Goal: Task Accomplishment & Management: Use online tool/utility

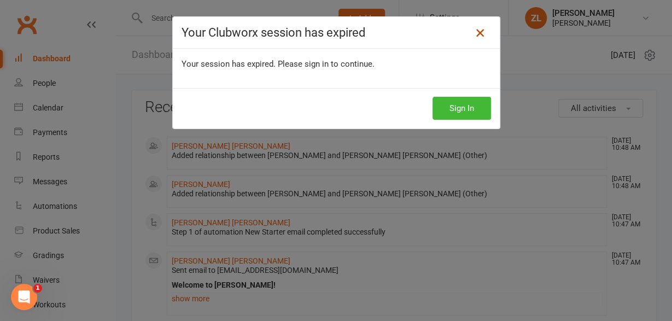
click at [479, 37] on icon at bounding box center [479, 32] width 13 height 13
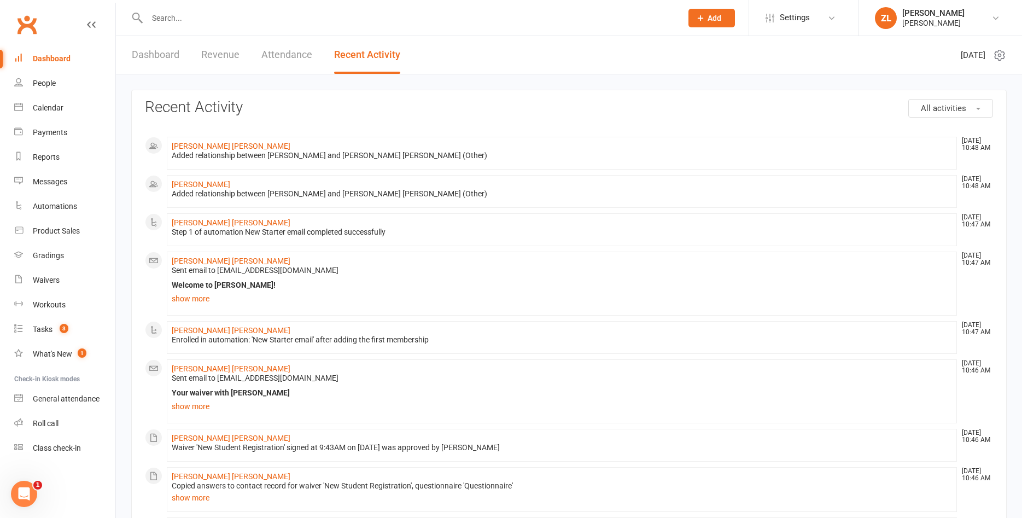
click at [63, 60] on div "Dashboard" at bounding box center [52, 58] width 38 height 9
click at [54, 49] on link "Dashboard" at bounding box center [64, 58] width 101 height 25
click at [51, 56] on div "Dashboard" at bounding box center [52, 58] width 38 height 9
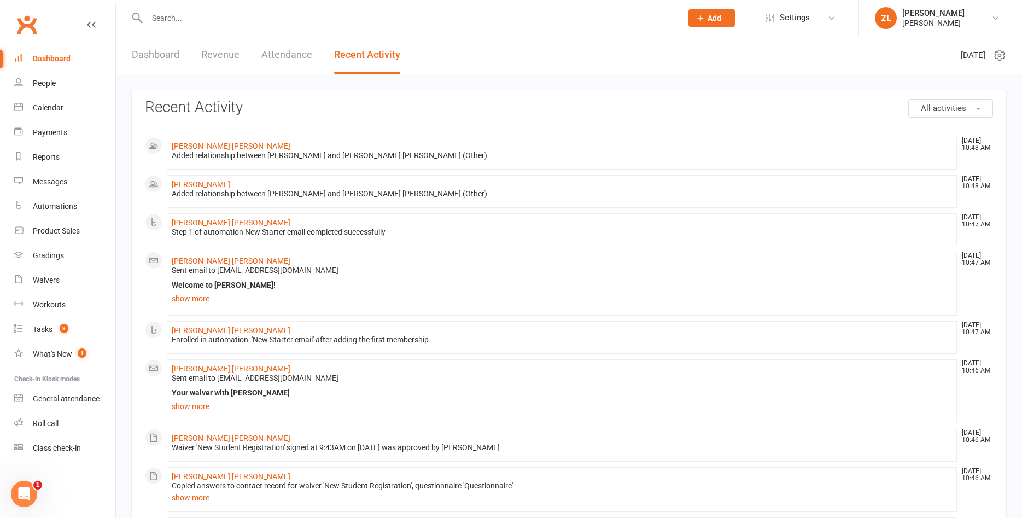
click at [51, 56] on div "Dashboard" at bounding box center [52, 58] width 38 height 9
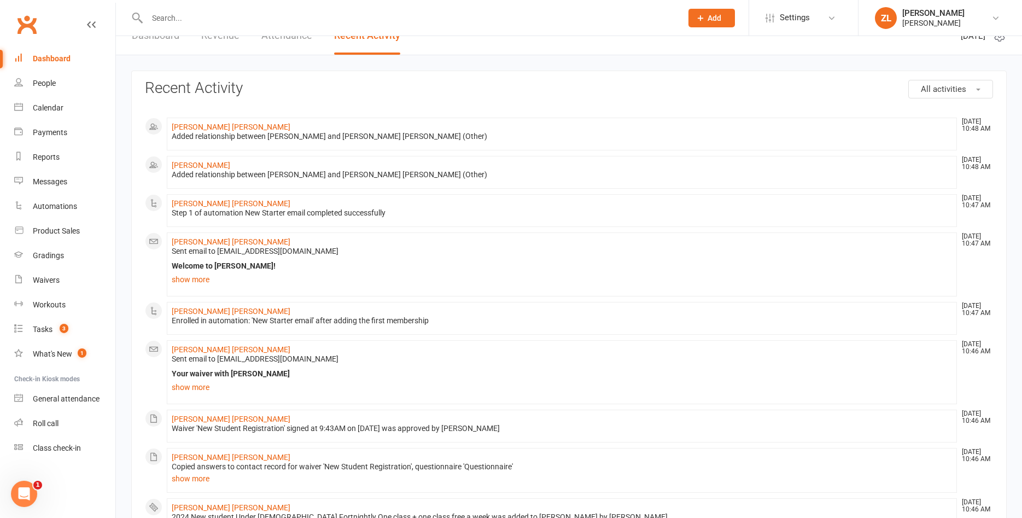
click at [66, 55] on div "Dashboard" at bounding box center [52, 58] width 38 height 9
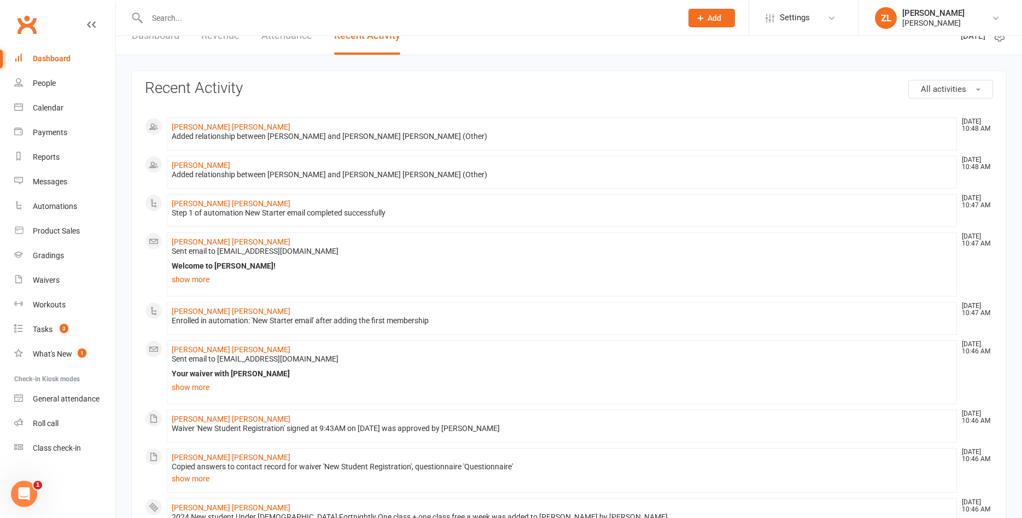
click at [66, 55] on div "Dashboard" at bounding box center [52, 58] width 38 height 9
click at [62, 58] on div "Dashboard" at bounding box center [52, 58] width 38 height 9
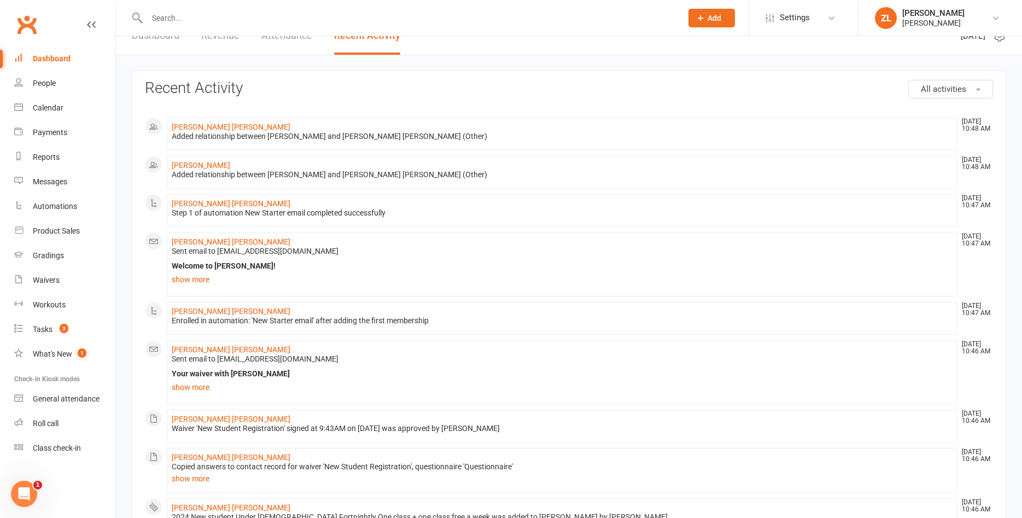
click at [62, 58] on div "Dashboard" at bounding box center [52, 58] width 38 height 9
click at [66, 61] on div "Dashboard" at bounding box center [52, 58] width 38 height 9
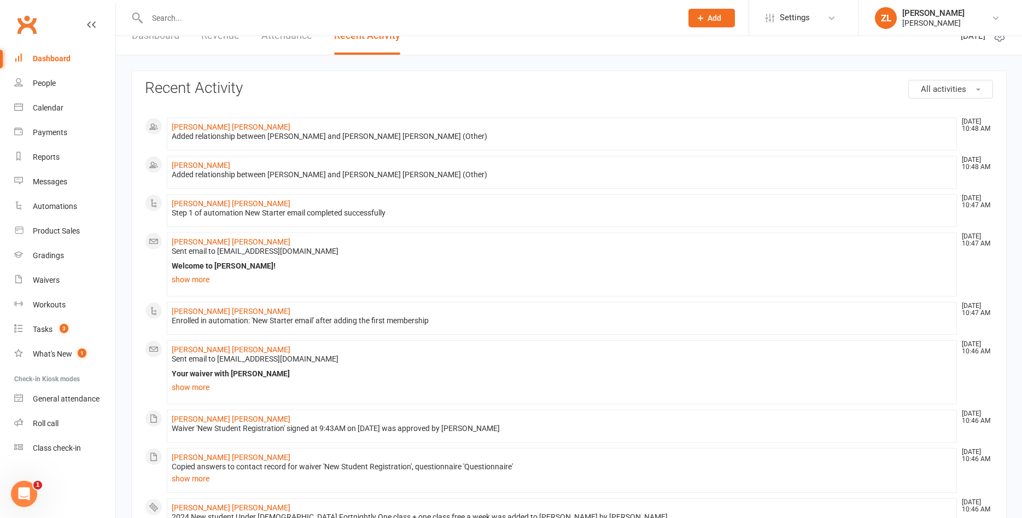
click at [66, 61] on div "Dashboard" at bounding box center [52, 58] width 38 height 9
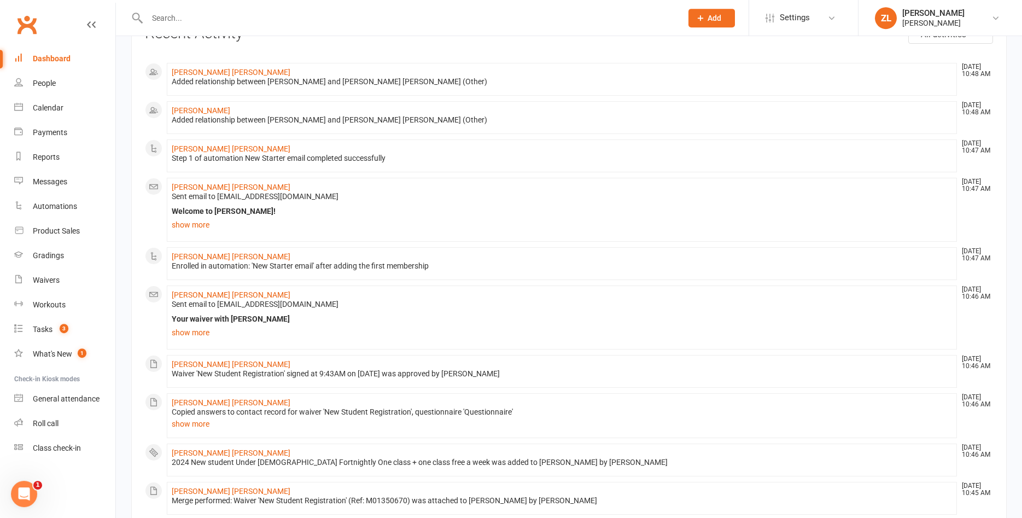
scroll to position [73, 0]
click at [68, 89] on link "People" at bounding box center [64, 83] width 101 height 25
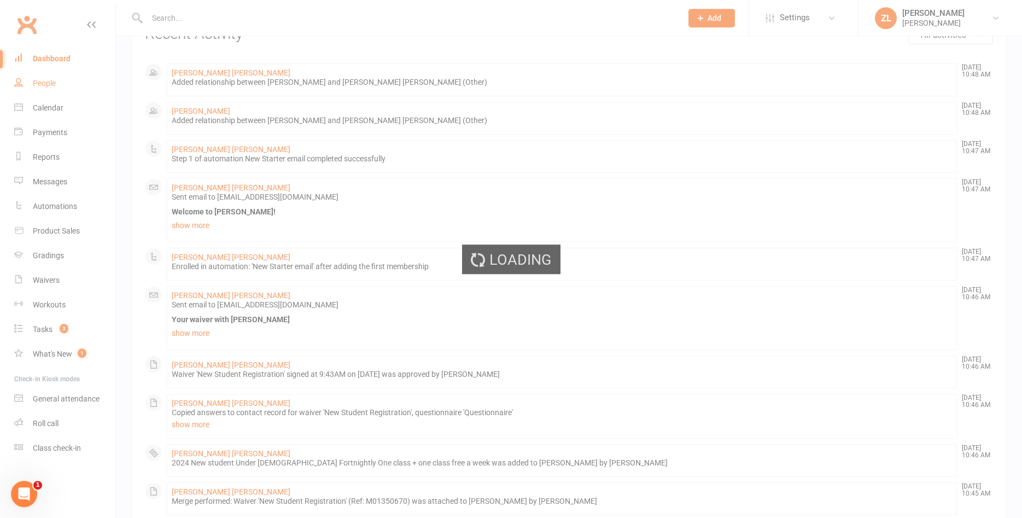
select select "100"
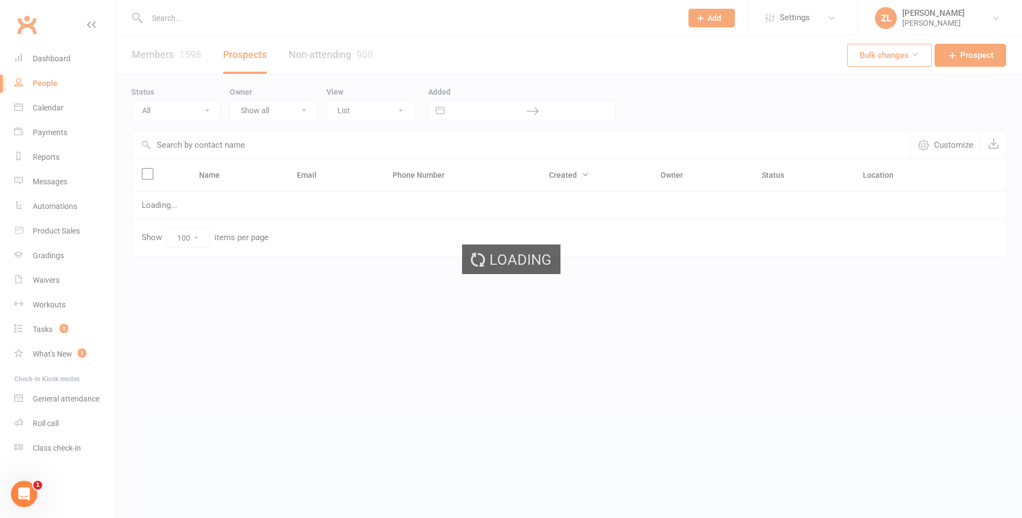
click at [63, 59] on ui-view "Prospect Member Non-attending contact Class / event Appointment Grading event T…" at bounding box center [511, 151] width 1022 height 297
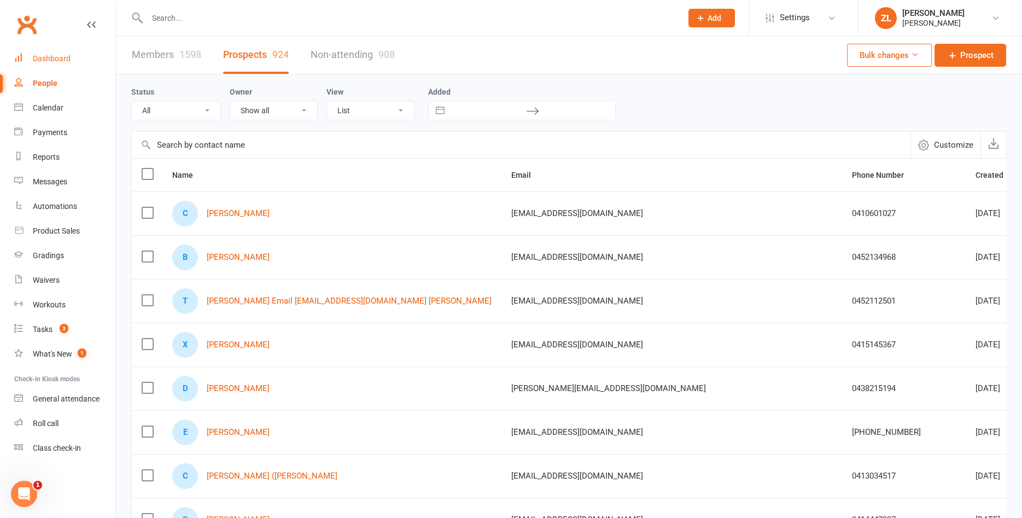
click at [63, 59] on div "Dashboard" at bounding box center [52, 58] width 38 height 9
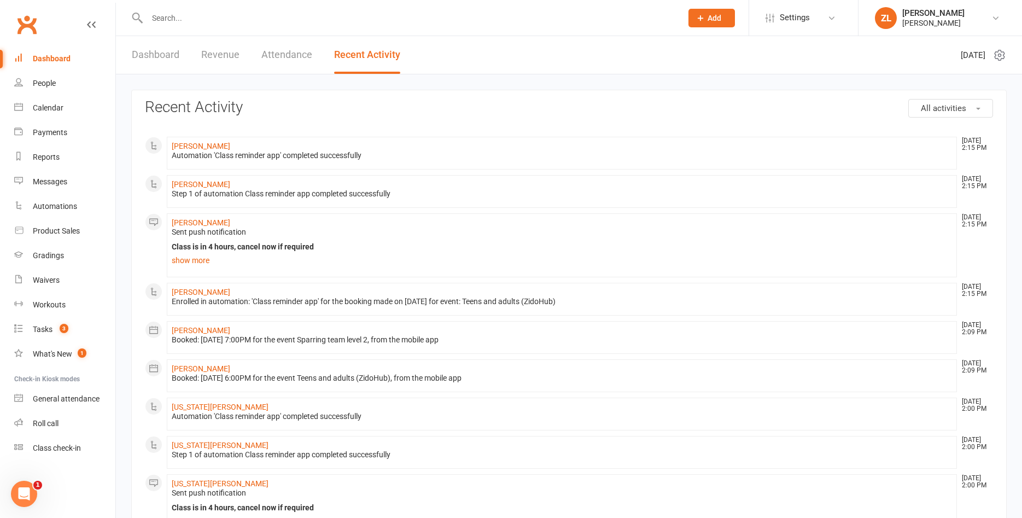
click at [159, 60] on link "Dashboard" at bounding box center [156, 55] width 48 height 38
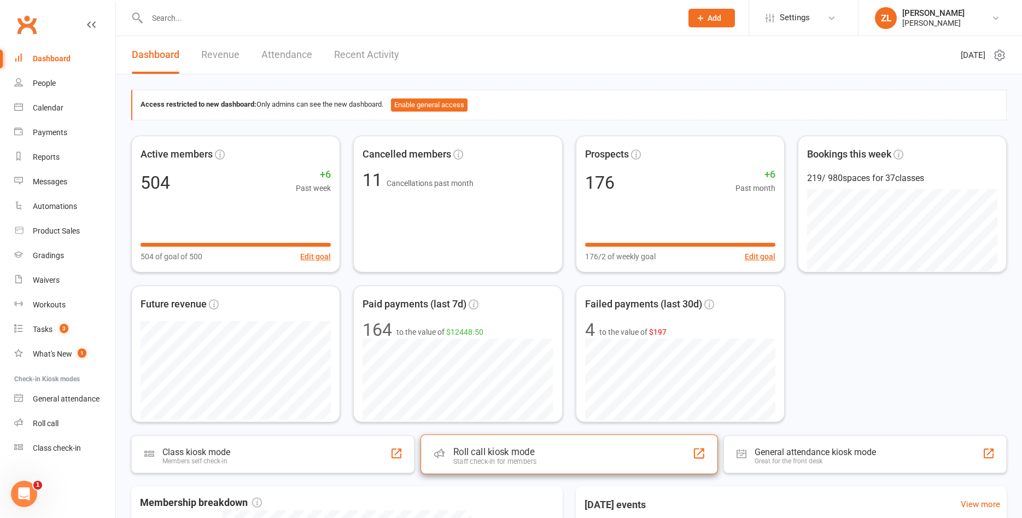
click at [506, 320] on div "Staff check-in for members" at bounding box center [494, 461] width 83 height 8
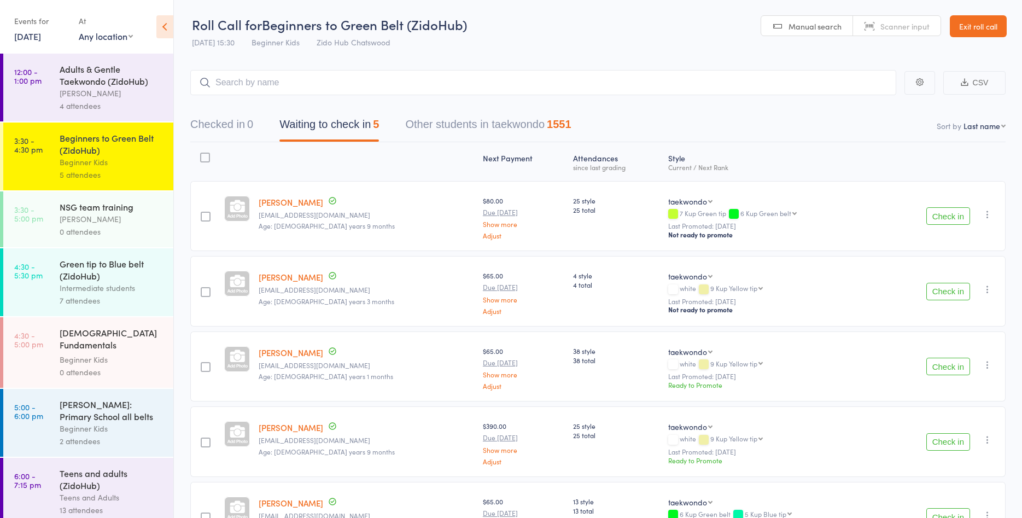
click at [947, 286] on button "Check in" at bounding box center [948, 291] width 44 height 17
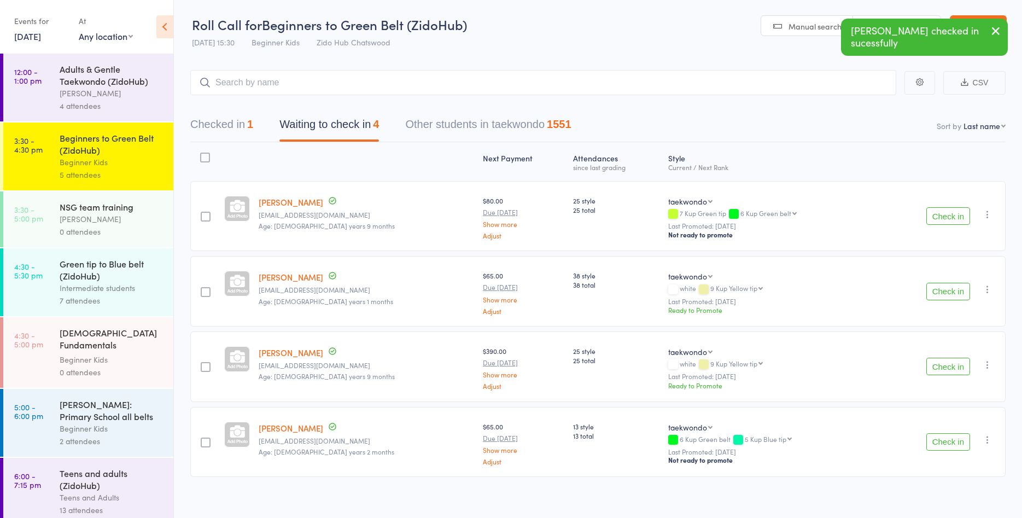
click at [947, 286] on button "Check in" at bounding box center [948, 291] width 44 height 17
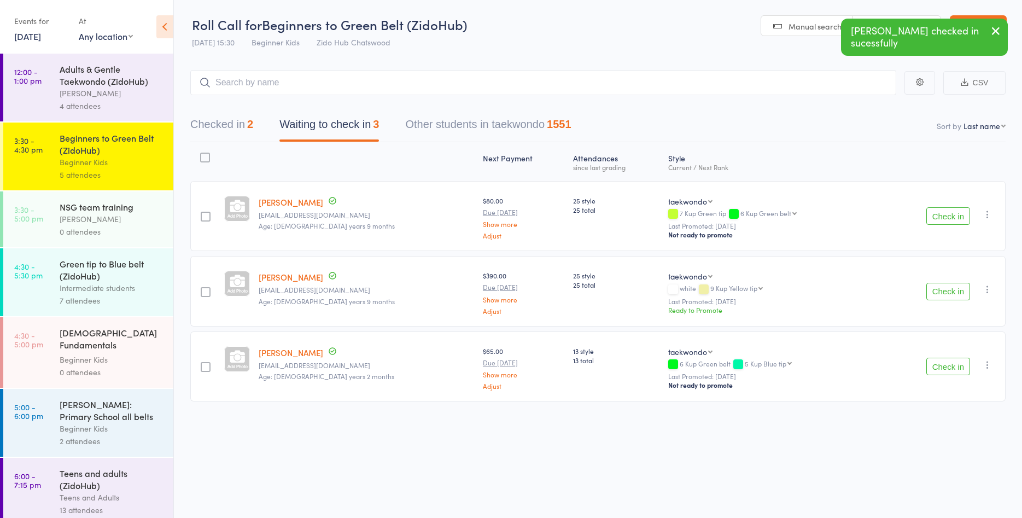
click at [231, 121] on button "Checked in 2" at bounding box center [221, 127] width 63 height 29
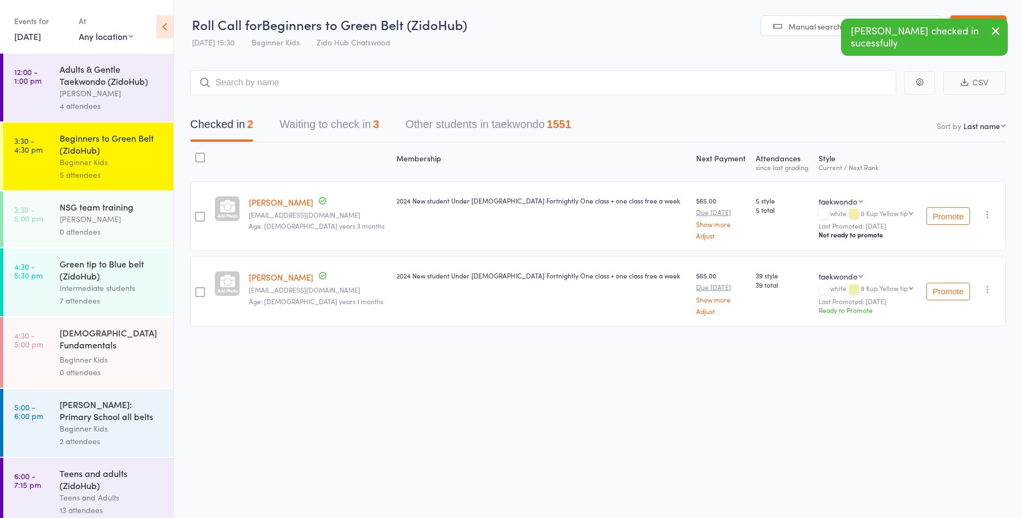
click at [318, 132] on button "Waiting to check in 3" at bounding box center [328, 127] width 99 height 29
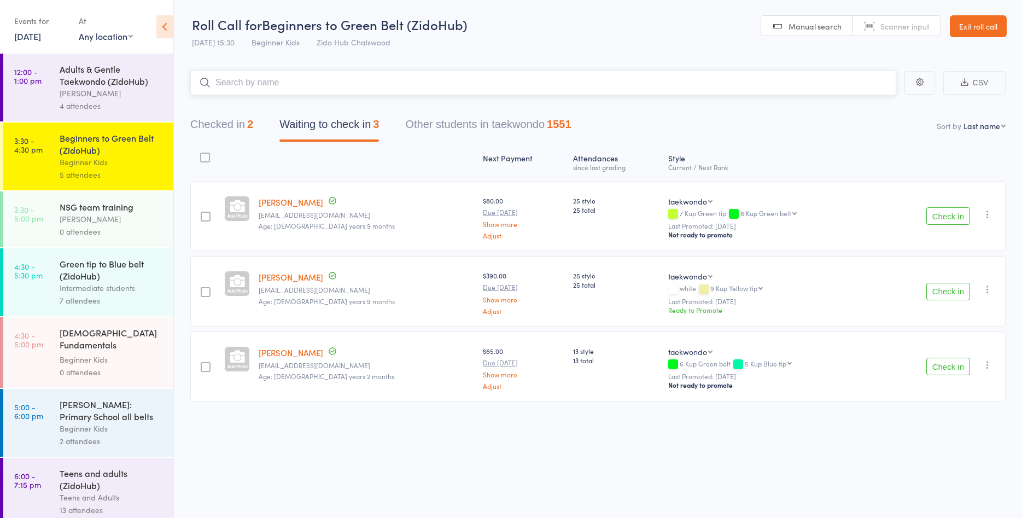
click at [450, 78] on input "search" at bounding box center [543, 82] width 706 height 25
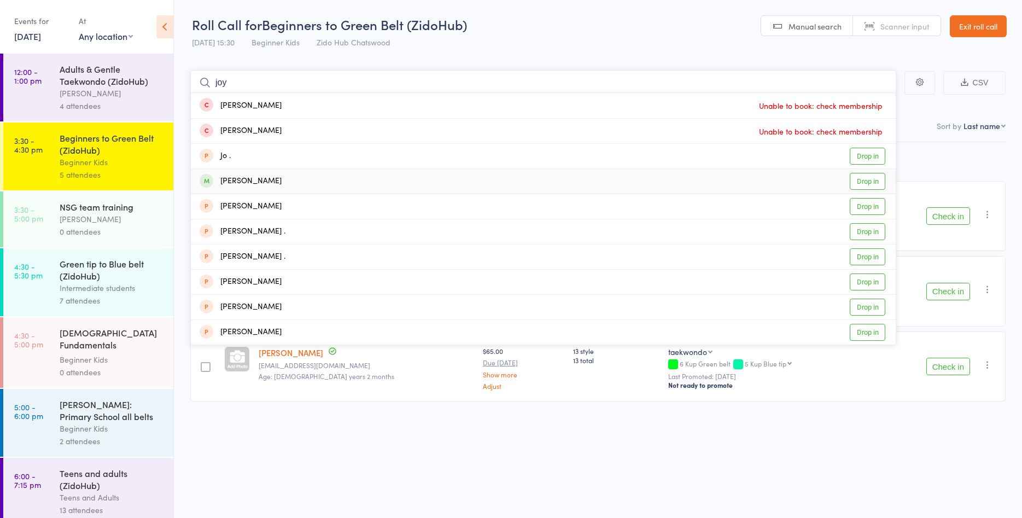
type input "joy"
click at [881, 180] on link "Drop in" at bounding box center [867, 181] width 36 height 17
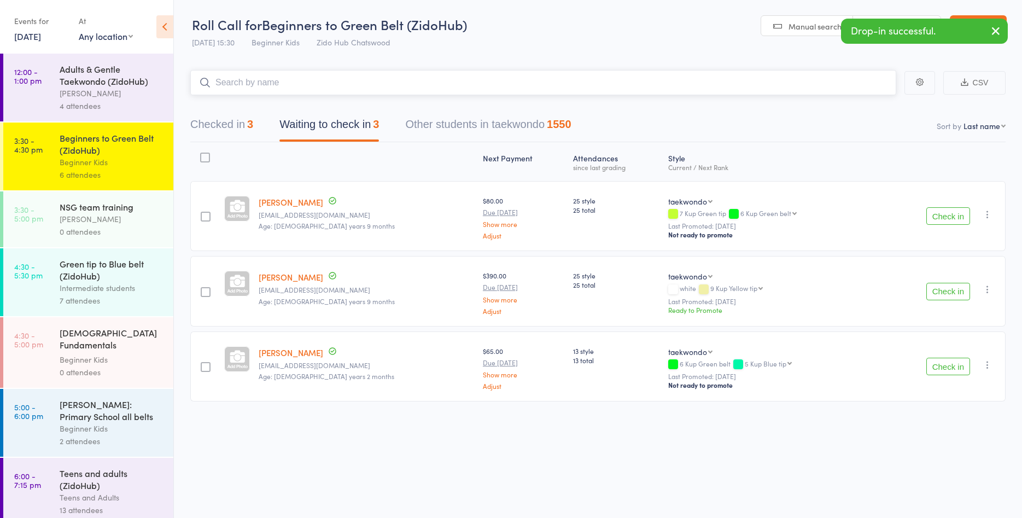
click at [856, 77] on input "search" at bounding box center [543, 82] width 706 height 25
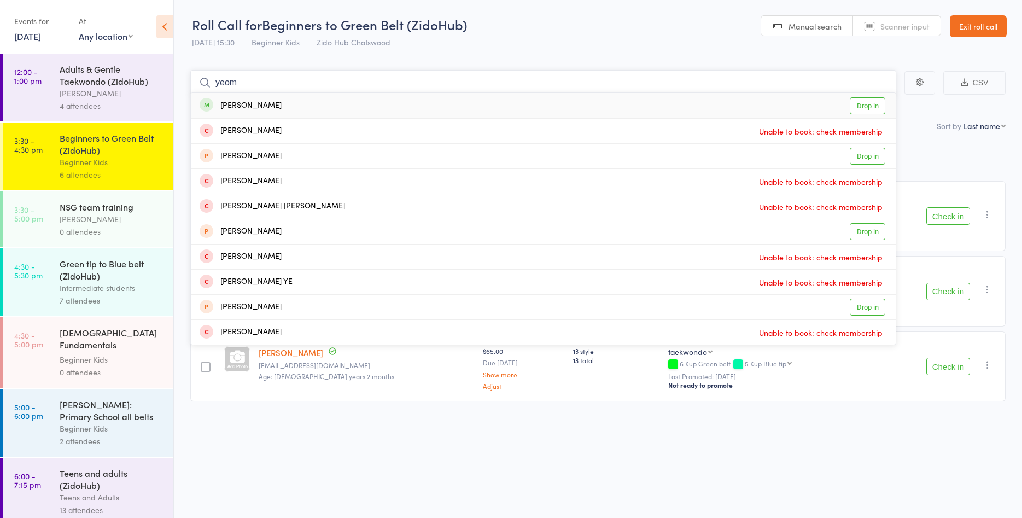
type input "yeom"
click at [872, 102] on link "Drop in" at bounding box center [867, 105] width 36 height 17
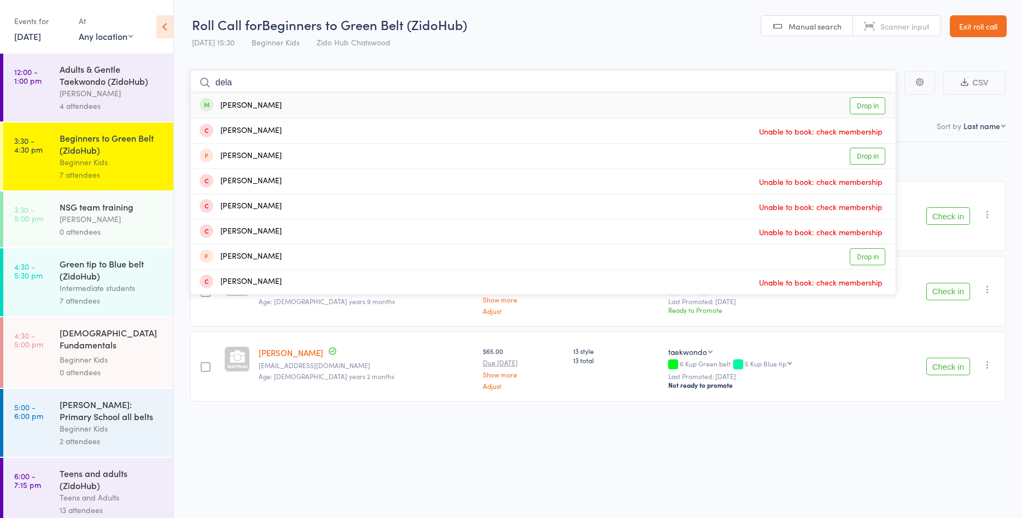
type input "dela"
click at [865, 107] on link "Drop in" at bounding box center [867, 105] width 36 height 17
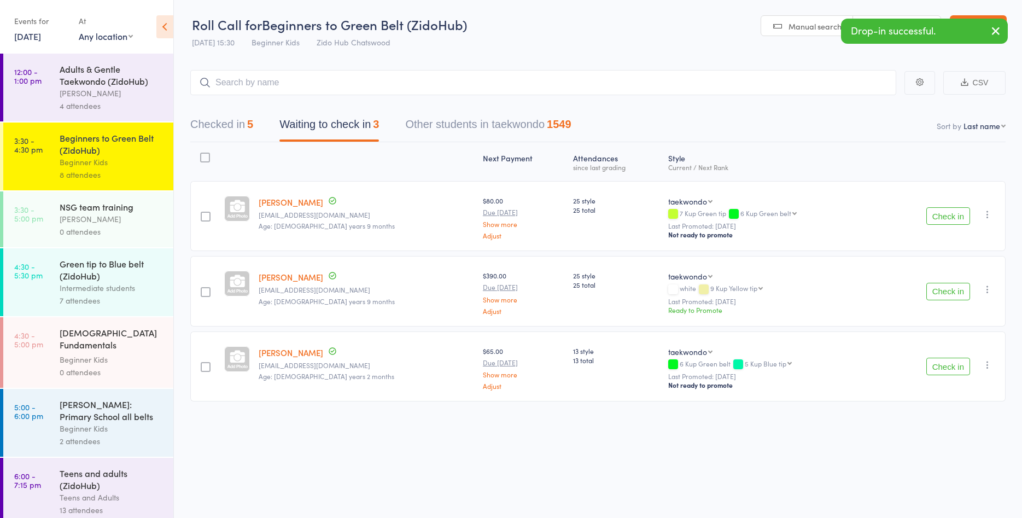
click at [961, 362] on button "Check in" at bounding box center [948, 365] width 44 height 17
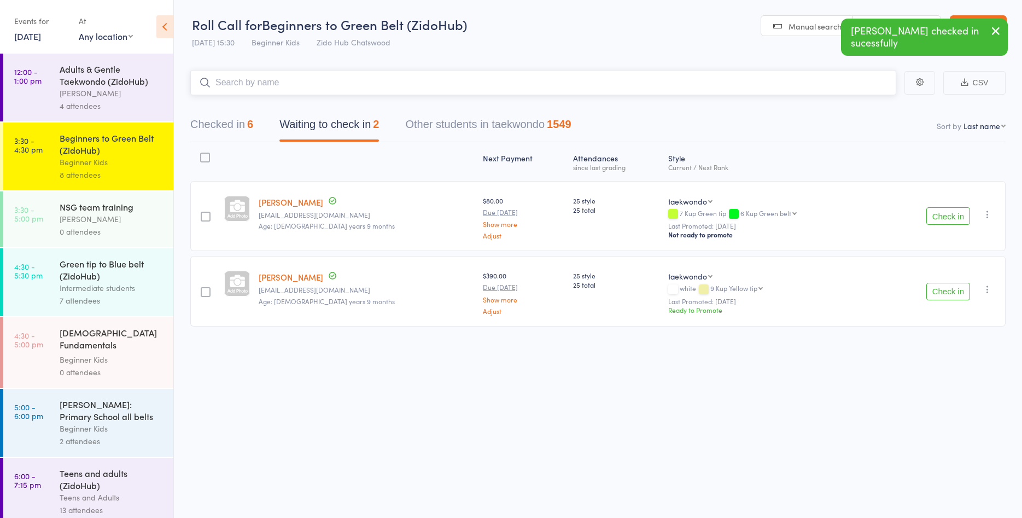
click at [829, 83] on input "search" at bounding box center [543, 82] width 706 height 25
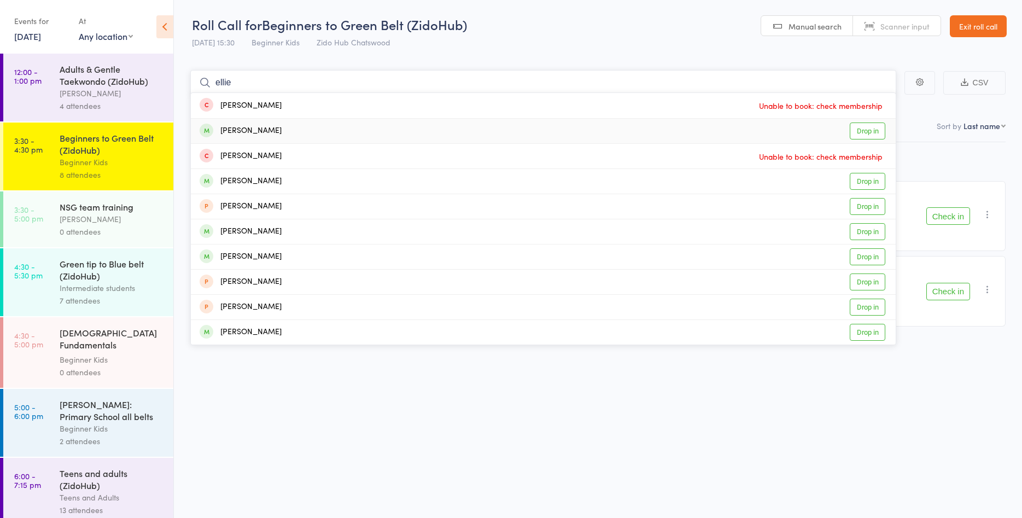
type input "ellie"
click at [863, 127] on link "Drop in" at bounding box center [867, 130] width 36 height 17
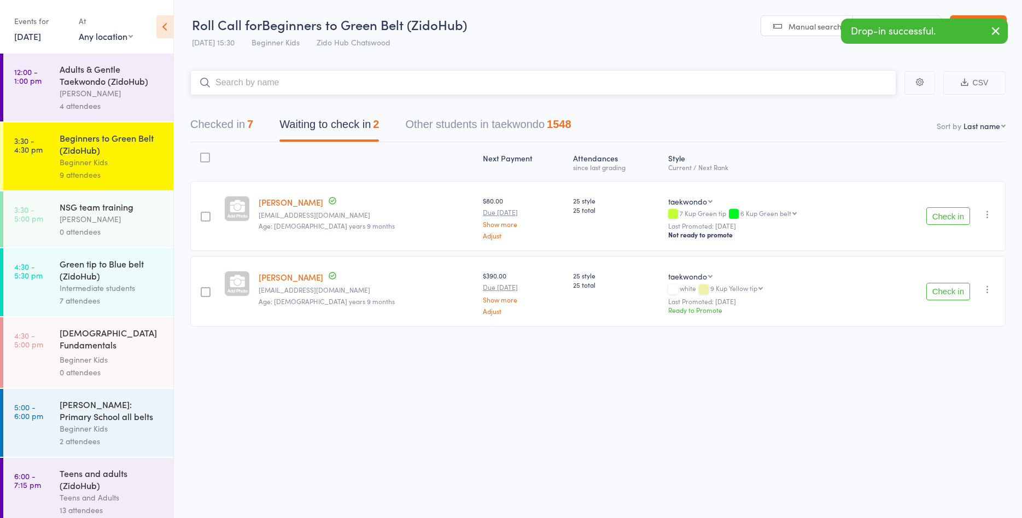
click at [822, 86] on input "search" at bounding box center [543, 82] width 706 height 25
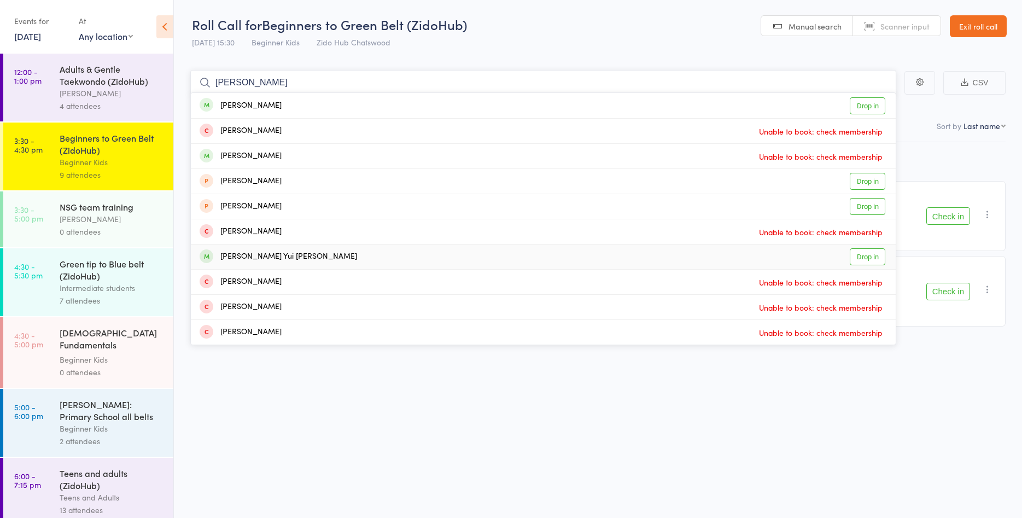
type input "edward"
click at [872, 258] on link "Drop in" at bounding box center [867, 256] width 36 height 17
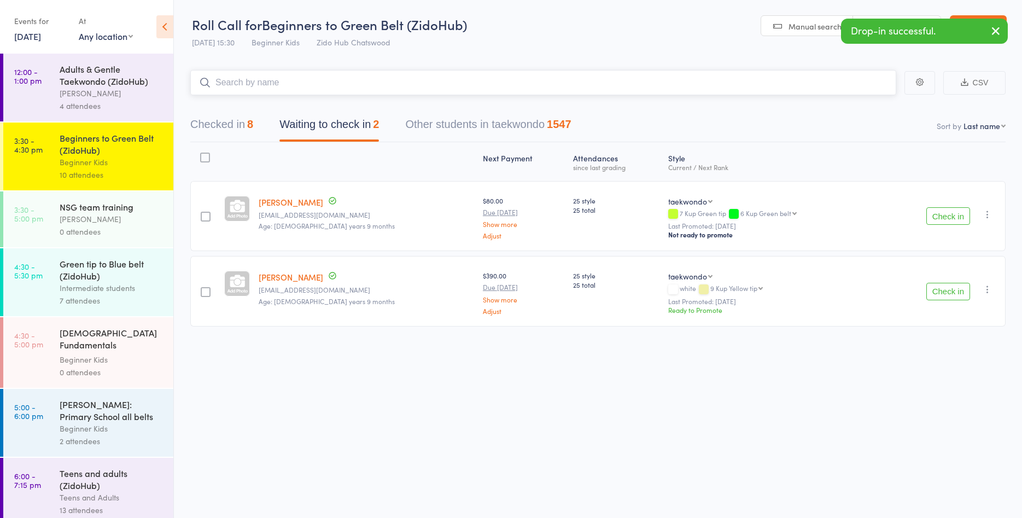
click at [236, 127] on button "Checked in 8" at bounding box center [221, 127] width 63 height 29
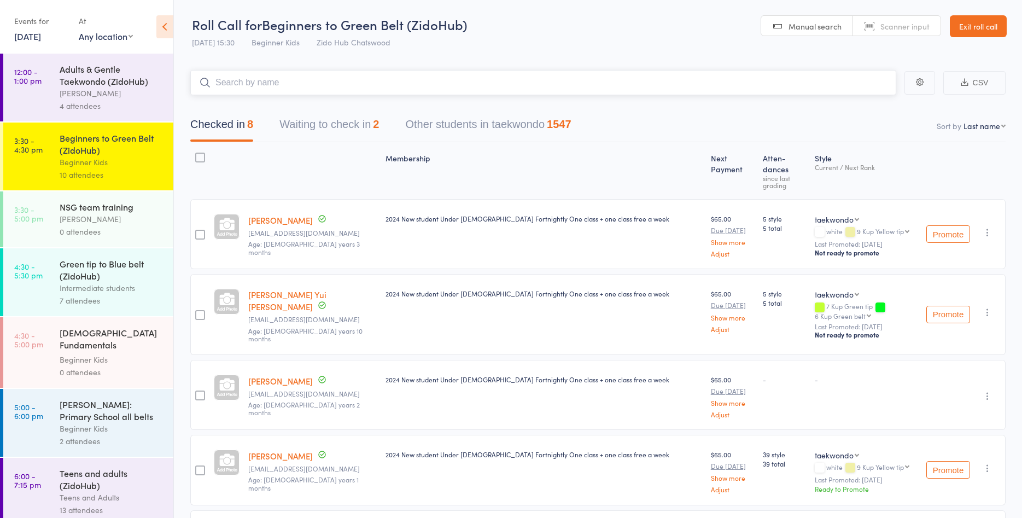
click at [275, 83] on input "search" at bounding box center [543, 82] width 706 height 25
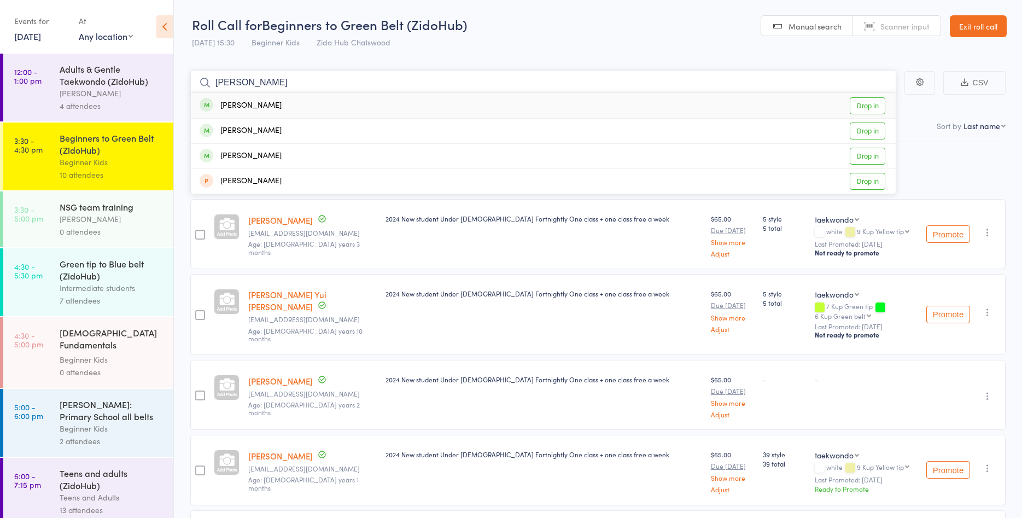
type input "owen"
click at [877, 102] on link "Drop in" at bounding box center [867, 105] width 36 height 17
